Goal: Task Accomplishment & Management: Manage account settings

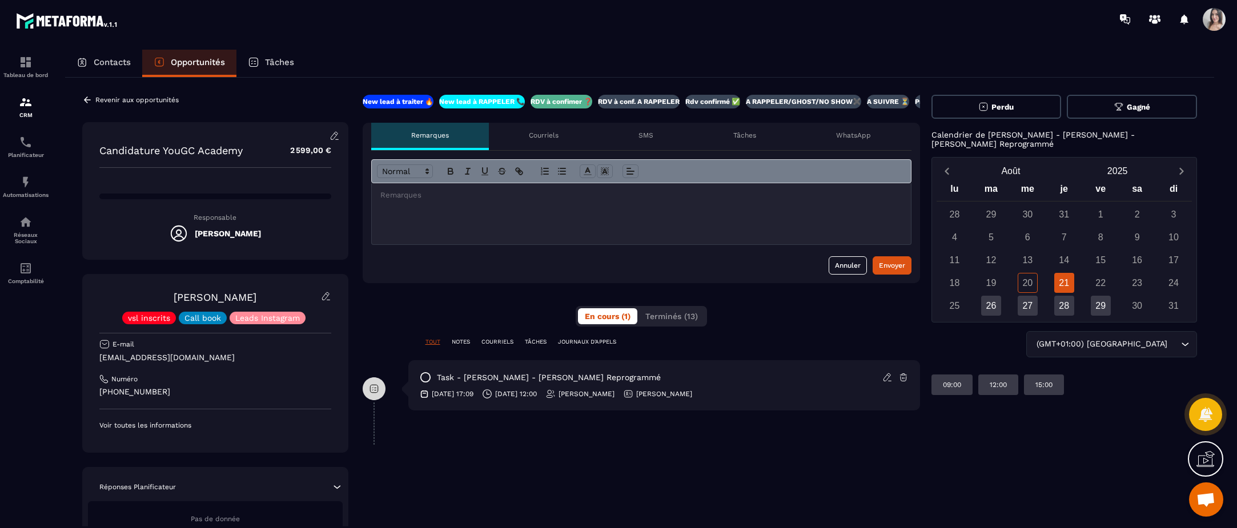
click at [332, 136] on icon at bounding box center [334, 135] width 7 height 7
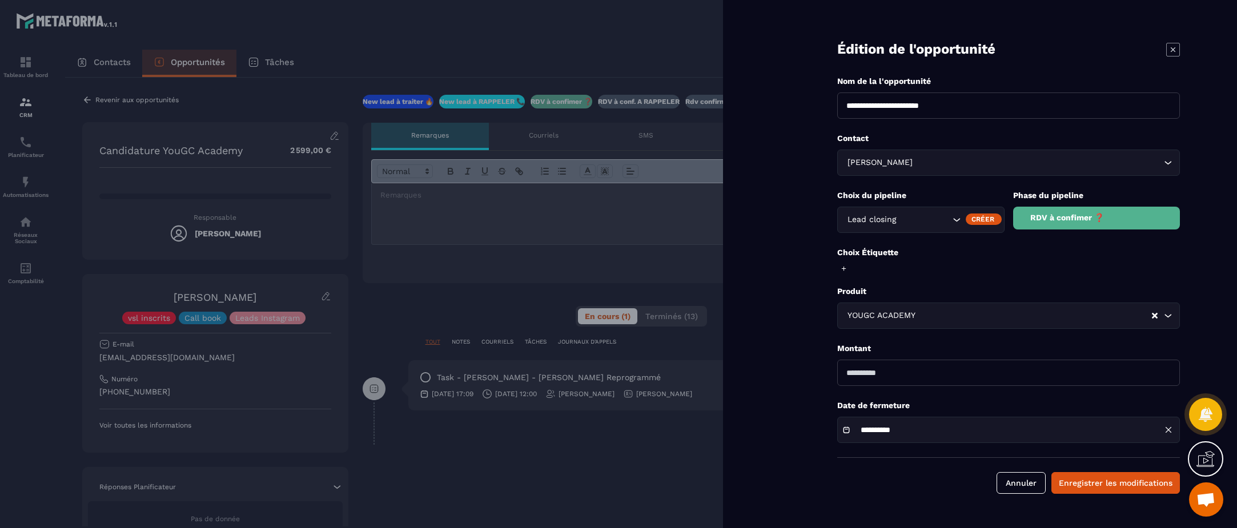
click at [1167, 50] on icon at bounding box center [1173, 50] width 14 height 14
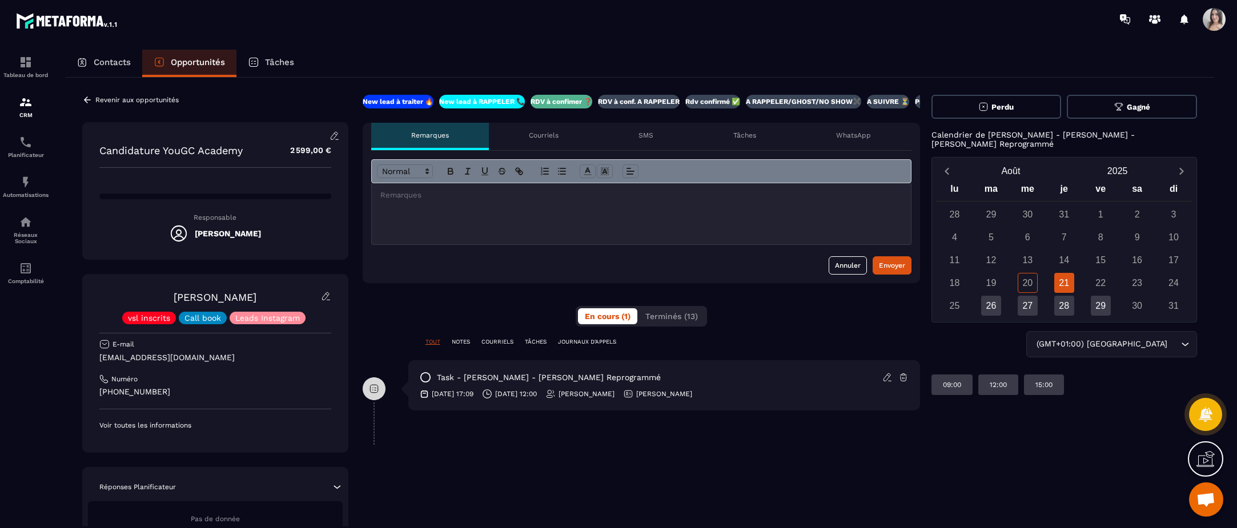
click at [888, 380] on icon at bounding box center [887, 377] width 10 height 10
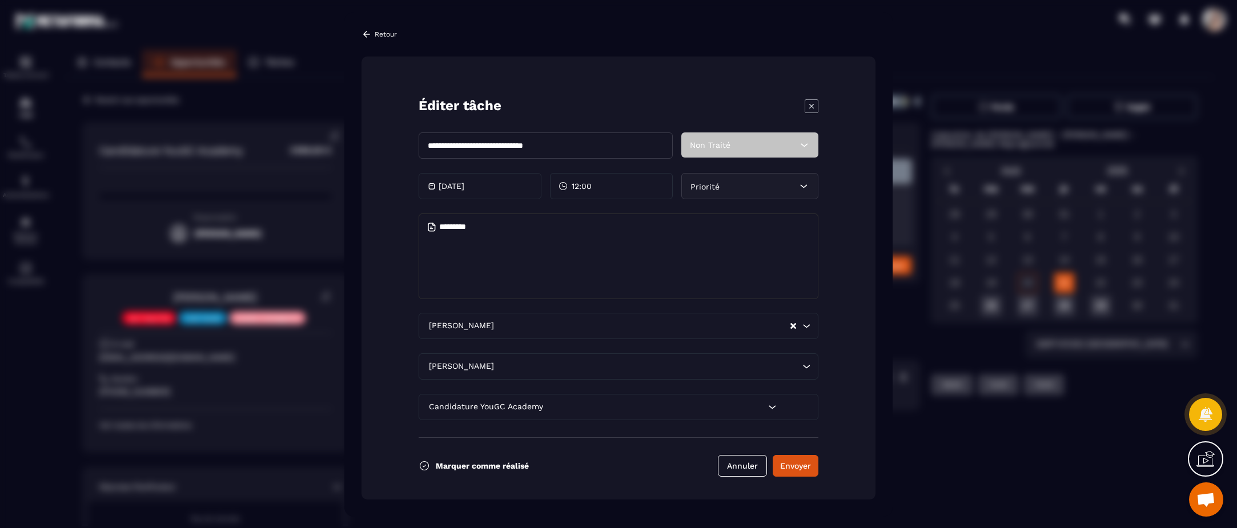
click at [811, 104] on icon "Modal window" at bounding box center [812, 106] width 14 height 14
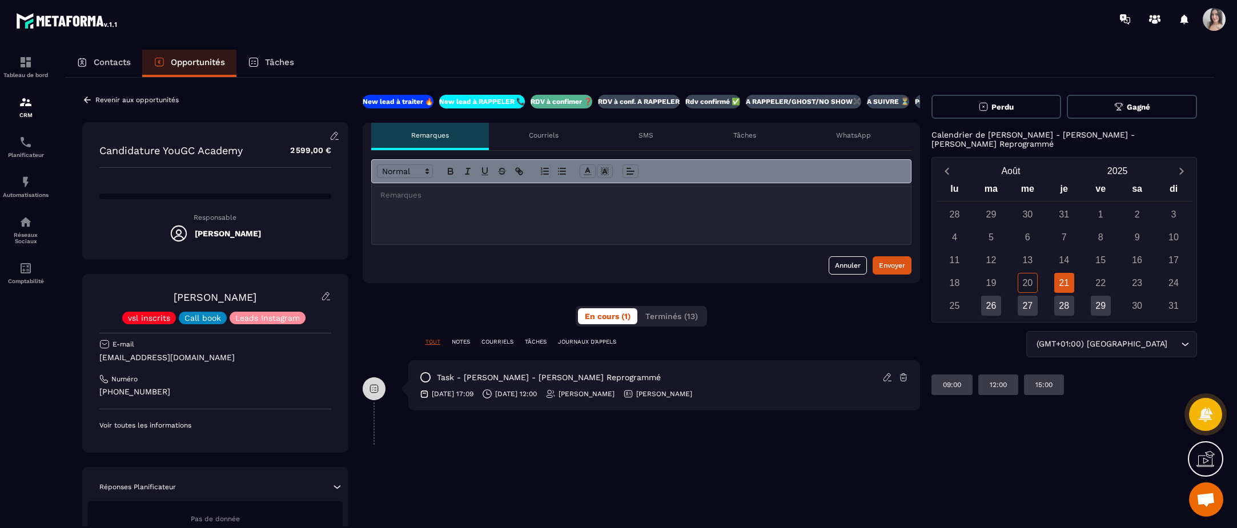
click at [459, 341] on p "NOTES" at bounding box center [461, 342] width 18 height 8
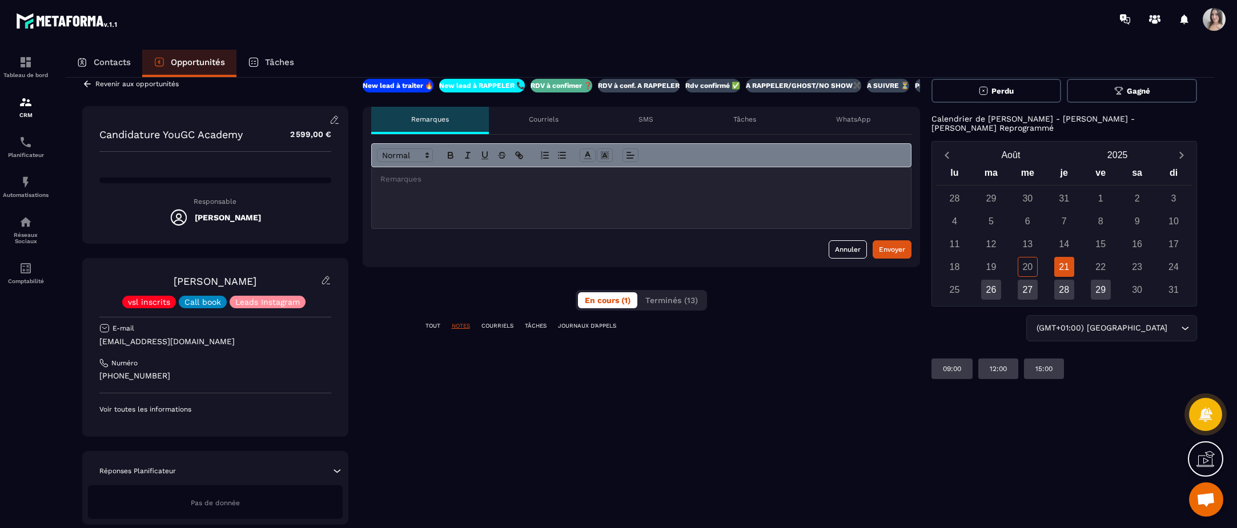
scroll to position [31, 0]
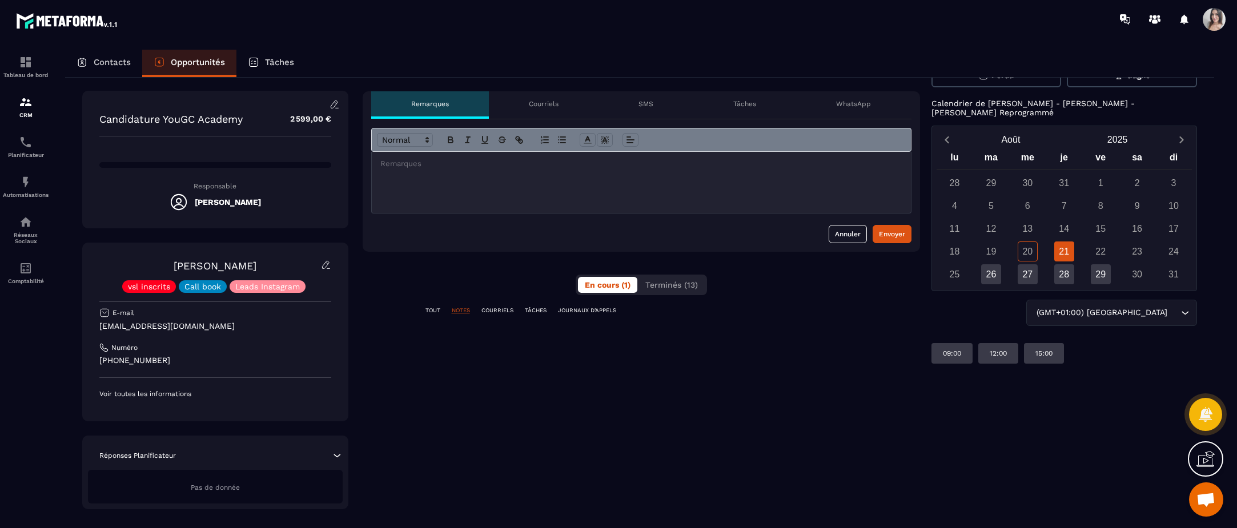
click at [561, 106] on div "Courriels" at bounding box center [544, 104] width 110 height 27
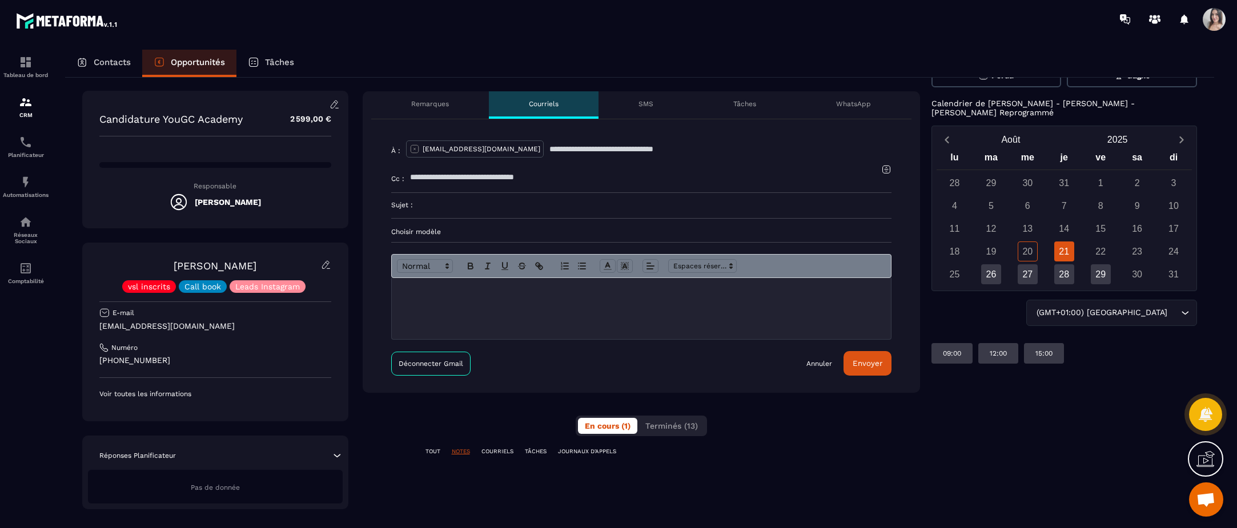
click at [412, 106] on p "Remarques" at bounding box center [430, 103] width 38 height 9
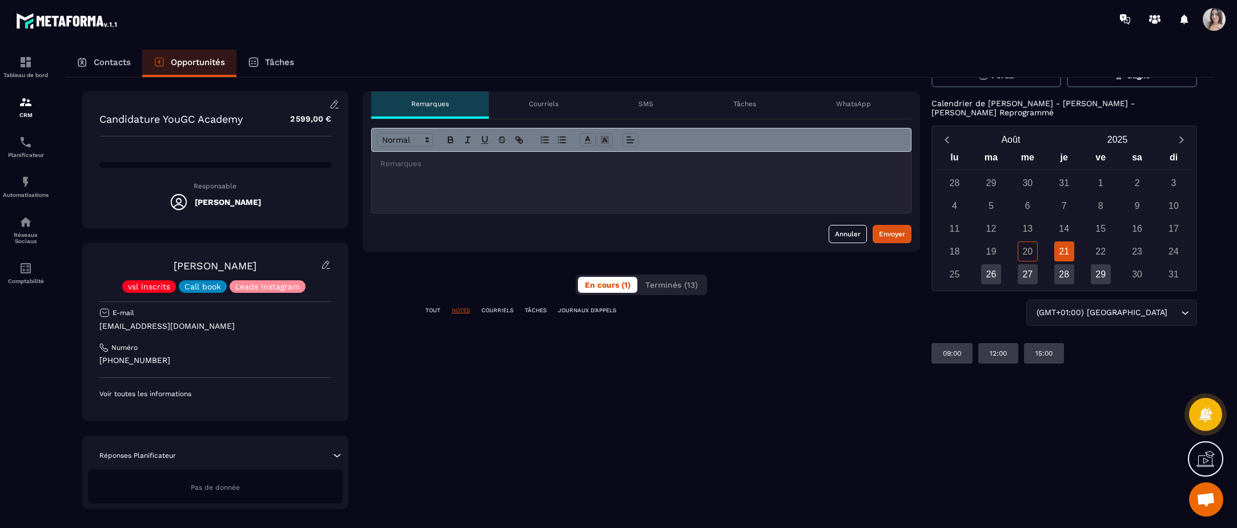
click at [458, 181] on div at bounding box center [641, 182] width 539 height 61
click at [464, 175] on div at bounding box center [641, 182] width 539 height 61
click at [887, 234] on div "Envoyer" at bounding box center [892, 233] width 26 height 11
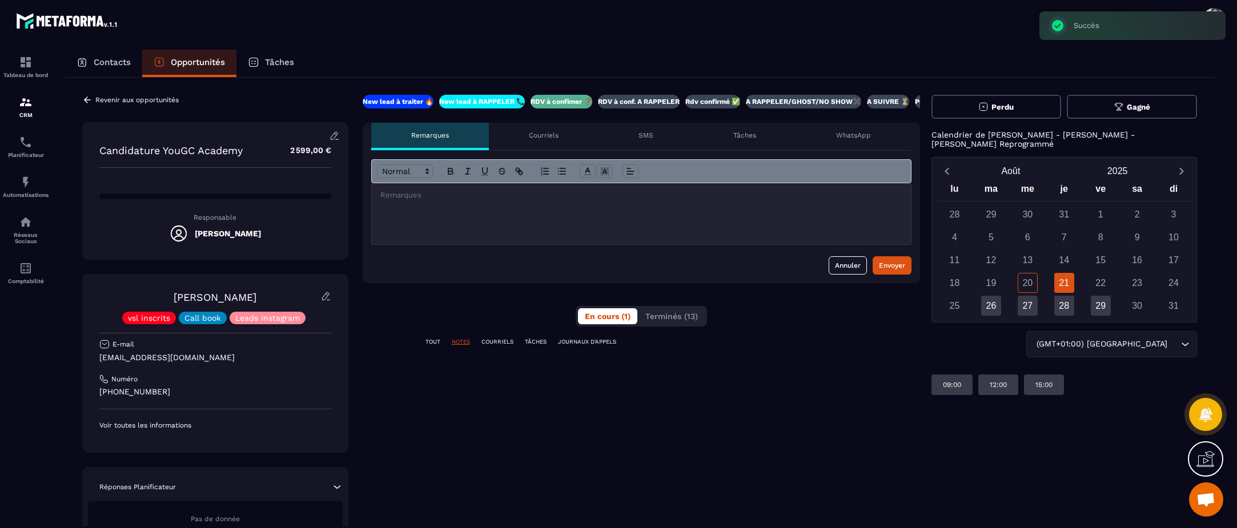
click at [425, 336] on div "**********" at bounding box center [641, 318] width 557 height 446
click at [429, 339] on p "TOUT" at bounding box center [432, 342] width 15 height 8
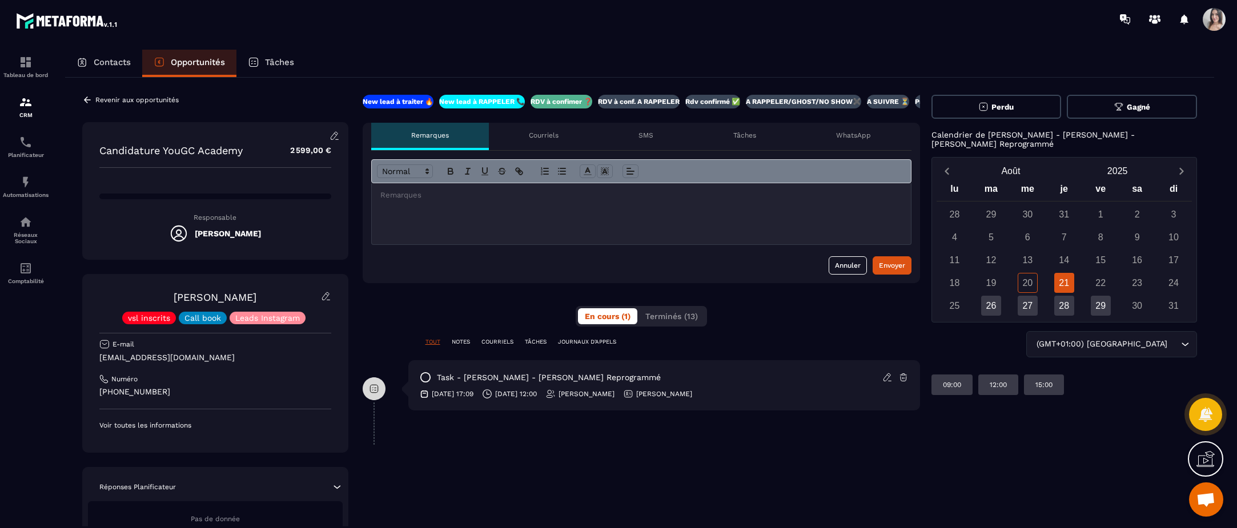
click at [560, 137] on div "Courriels" at bounding box center [544, 136] width 110 height 27
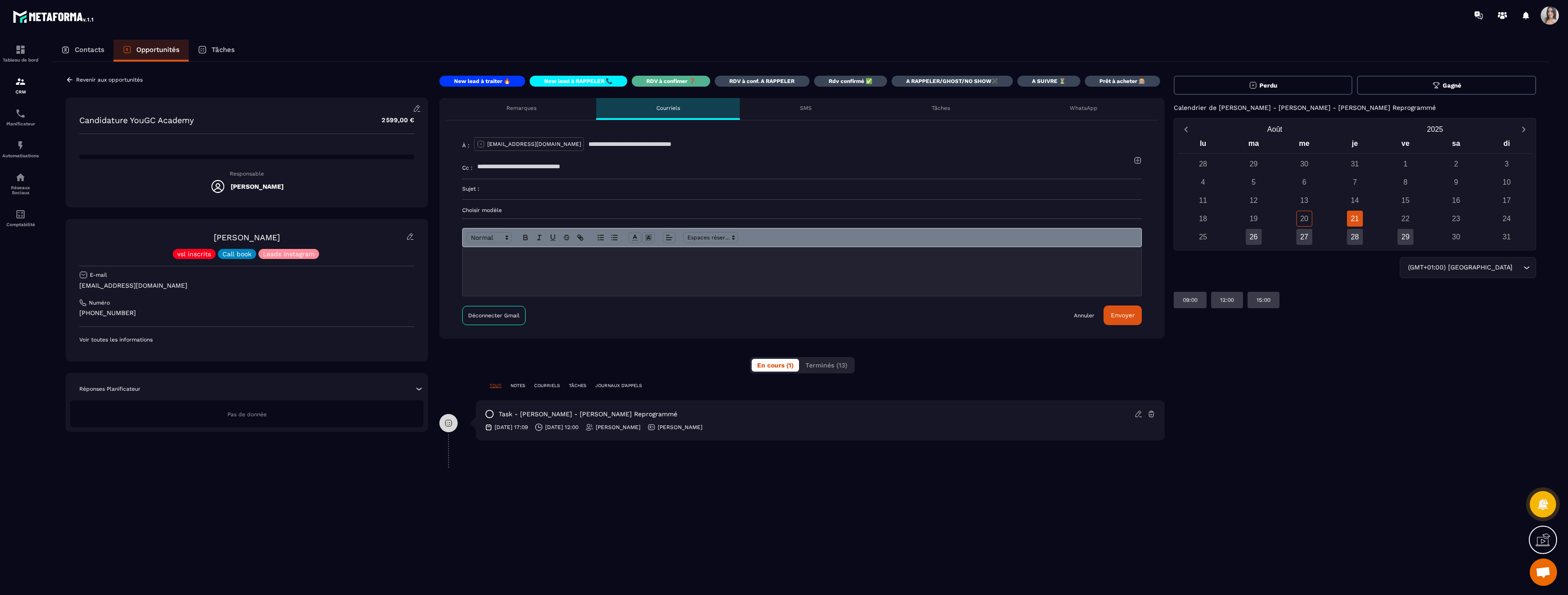
click at [483, 144] on icon at bounding box center [481, 144] width 8 height 8
click at [68, 79] on icon at bounding box center [69, 80] width 6 height 5
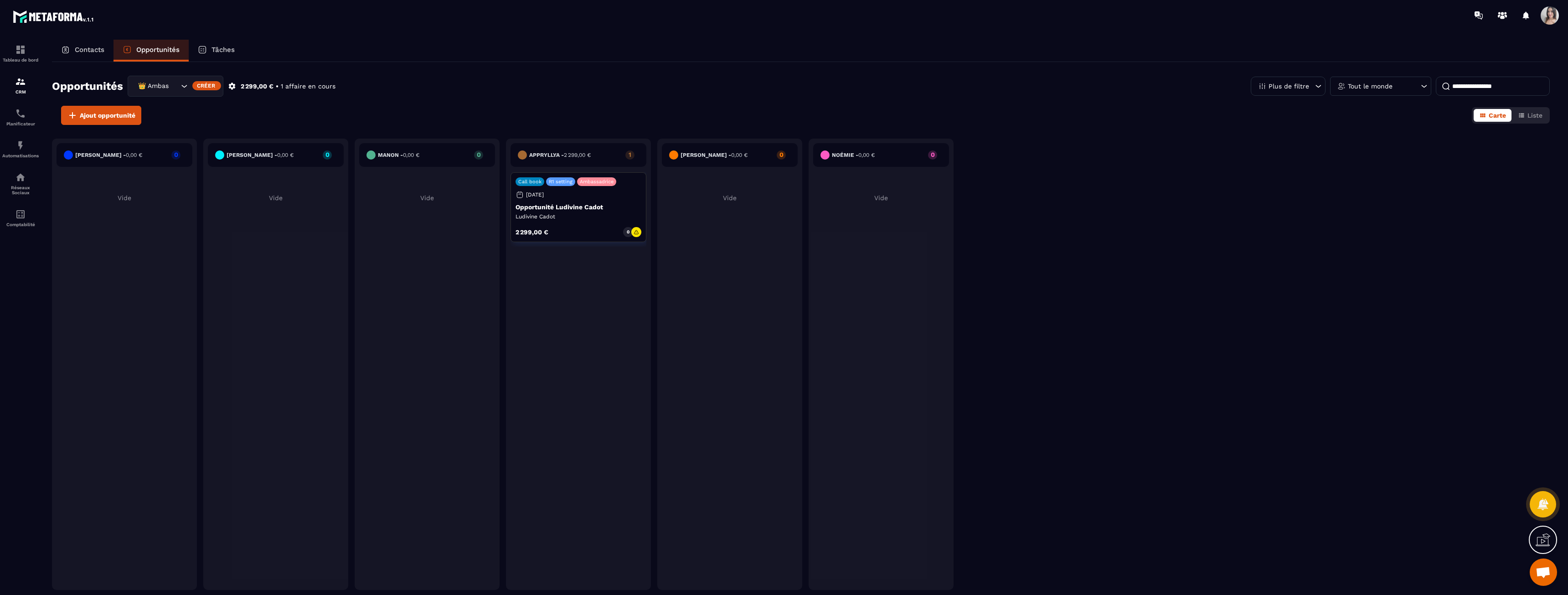
click at [987, 88] on input at bounding box center [1493, 86] width 114 height 19
type input "********"
click at [89, 50] on p "Contacts" at bounding box center [89, 50] width 30 height 8
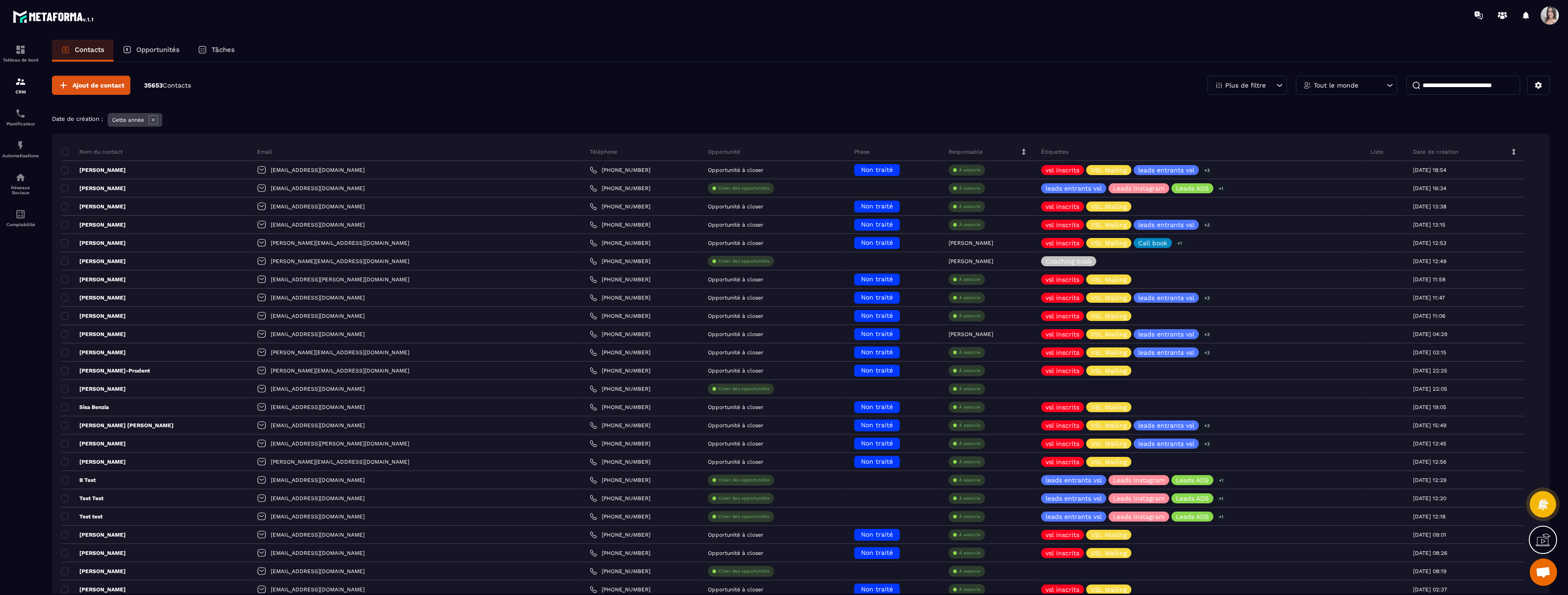
click at [987, 89] on input at bounding box center [1463, 85] width 114 height 19
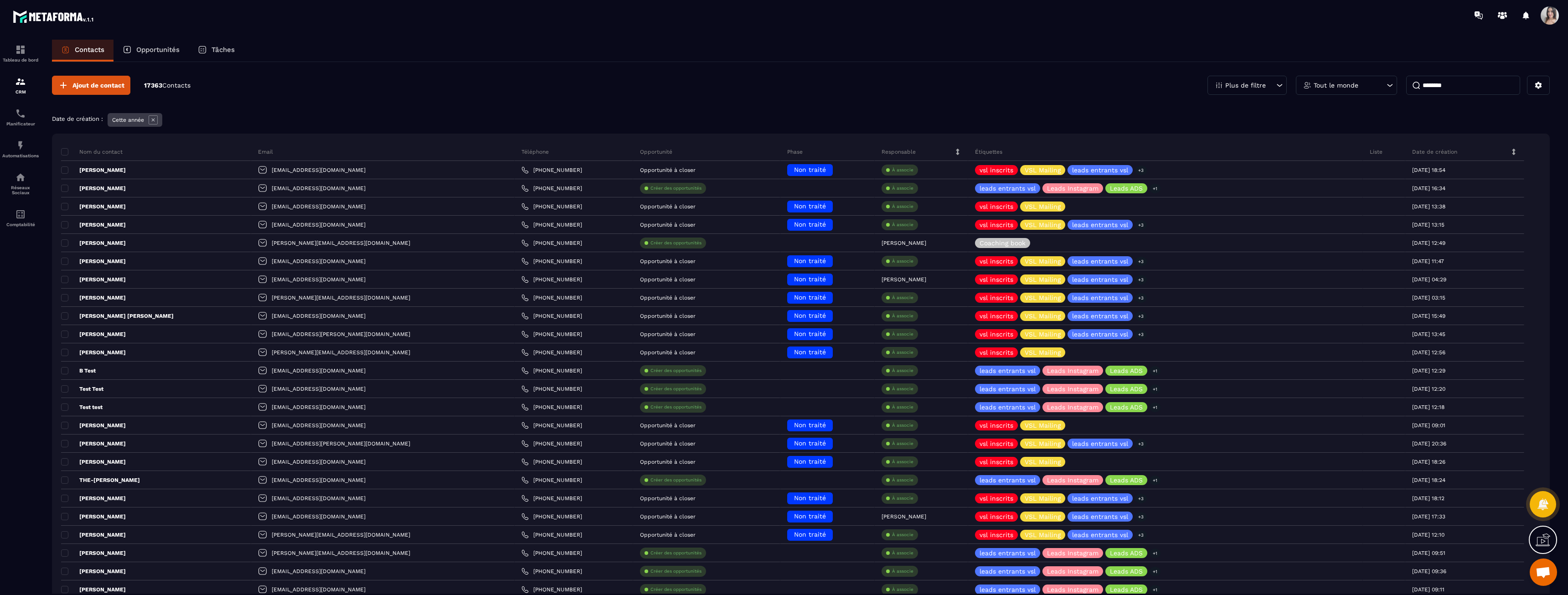
type input "********"
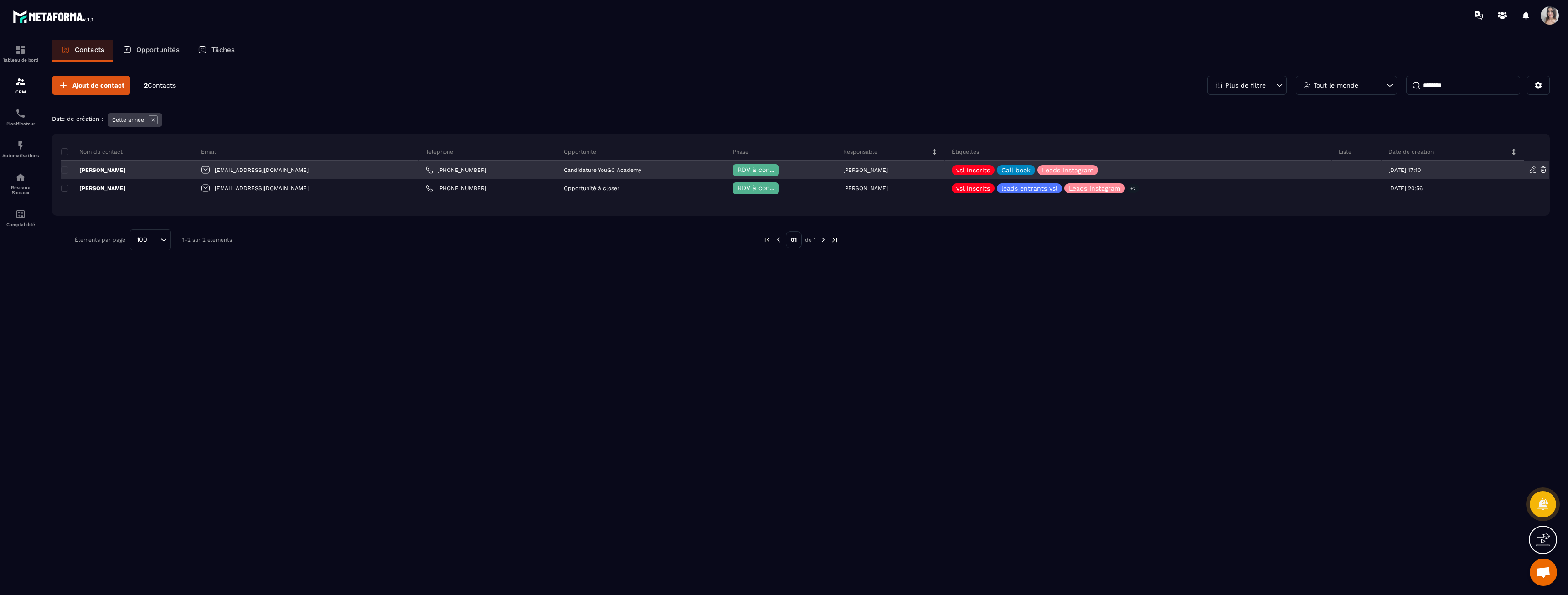
click at [112, 170] on p "[PERSON_NAME]" at bounding box center [93, 169] width 65 height 7
